Goal: Task Accomplishment & Management: Use online tool/utility

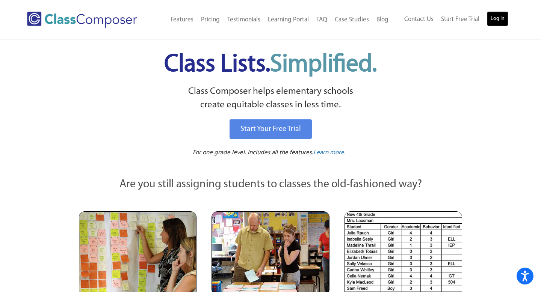
click at [497, 22] on link "Log In" at bounding box center [497, 18] width 21 height 15
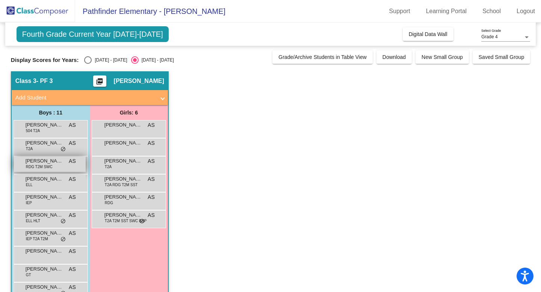
click at [46, 172] on div "D'[PERSON_NAME] RDG T2M SWC AS lock do_not_disturb_alt" at bounding box center [50, 164] width 72 height 15
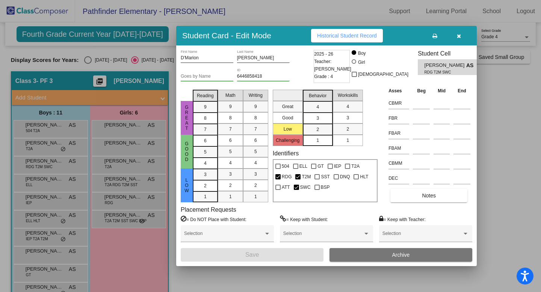
click at [459, 38] on icon "button" at bounding box center [459, 35] width 4 height 5
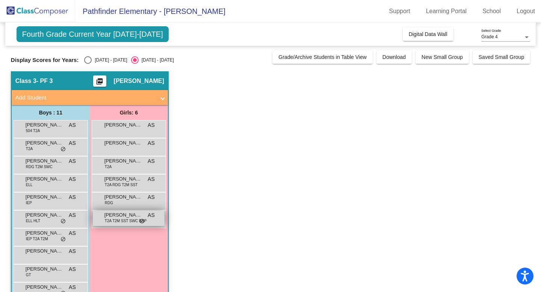
click at [138, 223] on span "T2A T2M SST SWC BSP" at bounding box center [126, 221] width 42 height 6
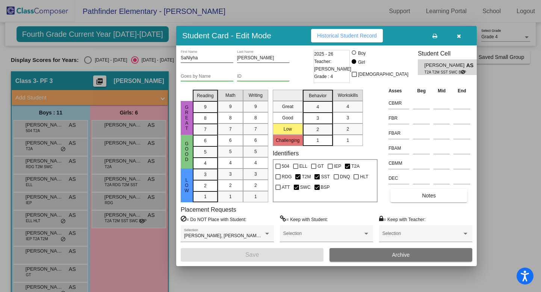
click at [457, 36] on icon "button" at bounding box center [459, 35] width 4 height 5
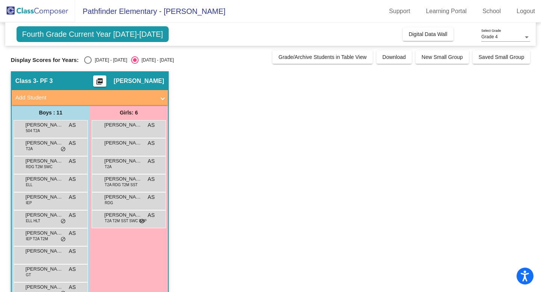
click at [87, 59] on div "Select an option" at bounding box center [88, 60] width 8 height 8
click at [87, 64] on input "2024 - 2025" at bounding box center [87, 64] width 0 height 0
radio input "true"
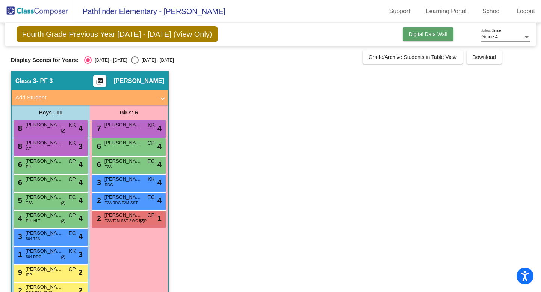
click at [420, 34] on span "Digital Data Wall" at bounding box center [428, 34] width 39 height 6
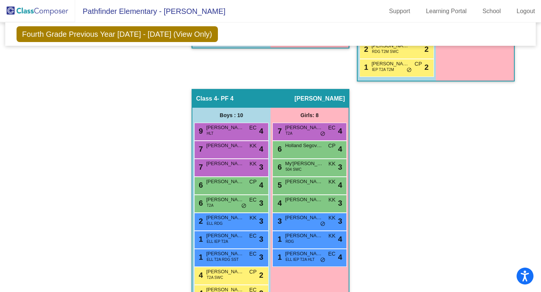
scroll to position [361, 0]
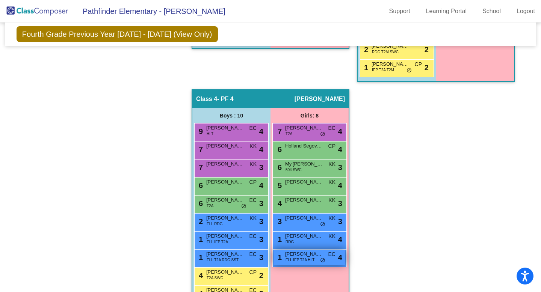
click at [281, 257] on div "1 Emely Diaz-Ortiz ELL IEP T2A HLT EC lock do_not_disturb_alt 4" at bounding box center [309, 257] width 72 height 15
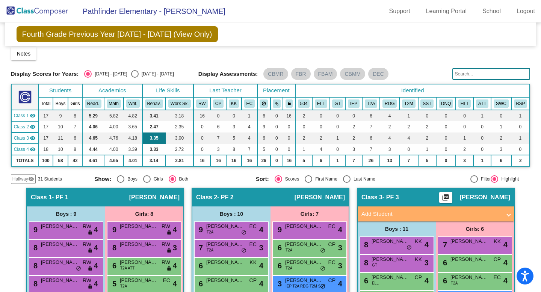
scroll to position [2, 0]
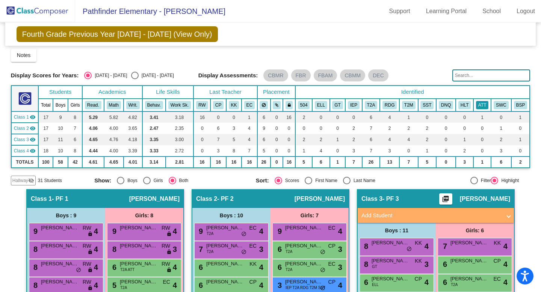
click at [476, 103] on button "ATT" at bounding box center [482, 105] width 12 height 8
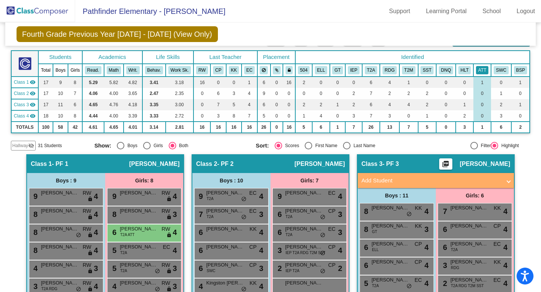
scroll to position [30, 0]
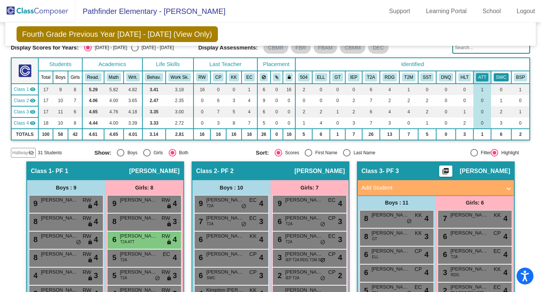
click at [494, 80] on button "SWC" at bounding box center [500, 77] width 15 height 8
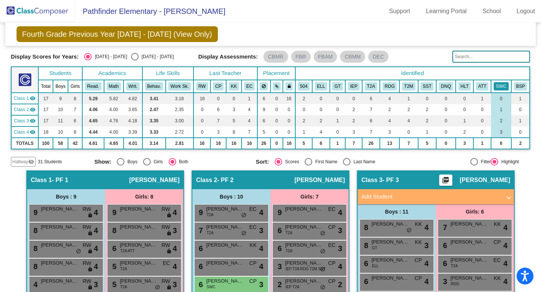
scroll to position [18, 0]
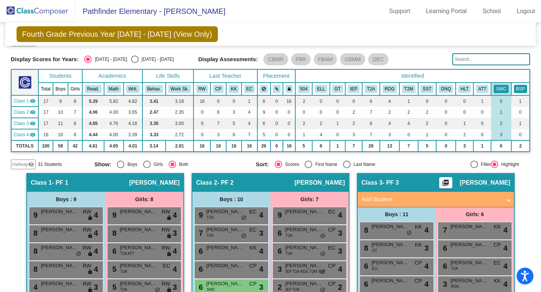
click at [514, 88] on button "BSP" at bounding box center [521, 89] width 14 height 8
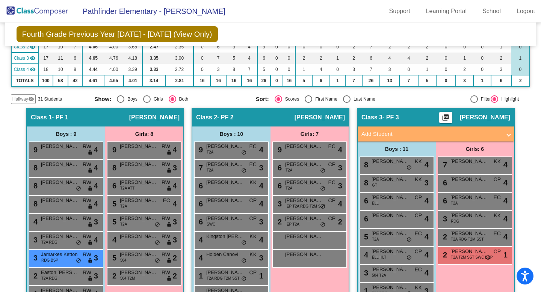
scroll to position [0, 0]
